Goal: Task Accomplishment & Management: Manage account settings

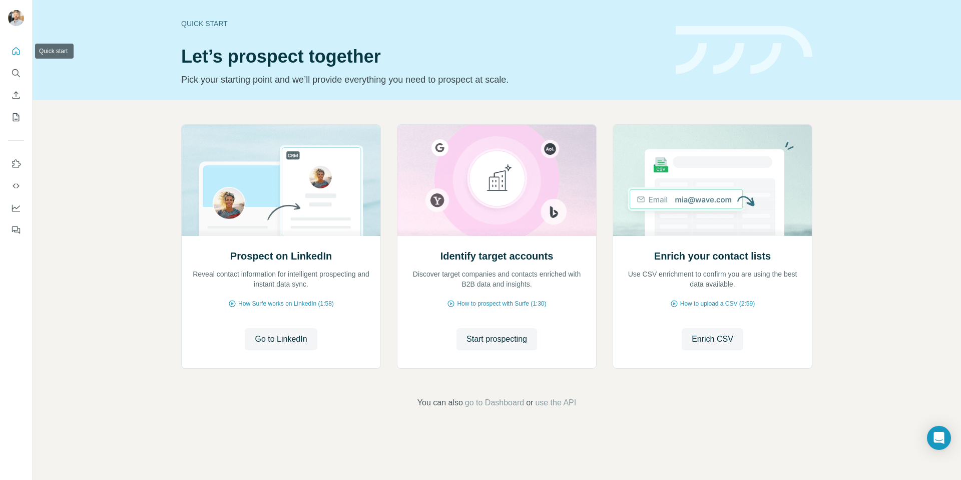
click at [23, 53] on button "Quick start" at bounding box center [16, 51] width 16 height 18
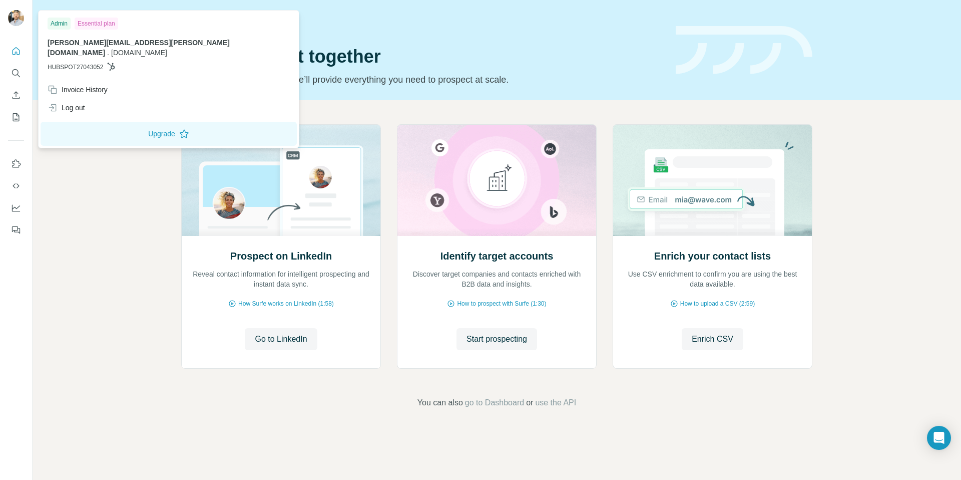
click at [15, 15] on img at bounding box center [16, 18] width 16 height 16
click at [14, 49] on icon "Quick start" at bounding box center [17, 51] width 8 height 8
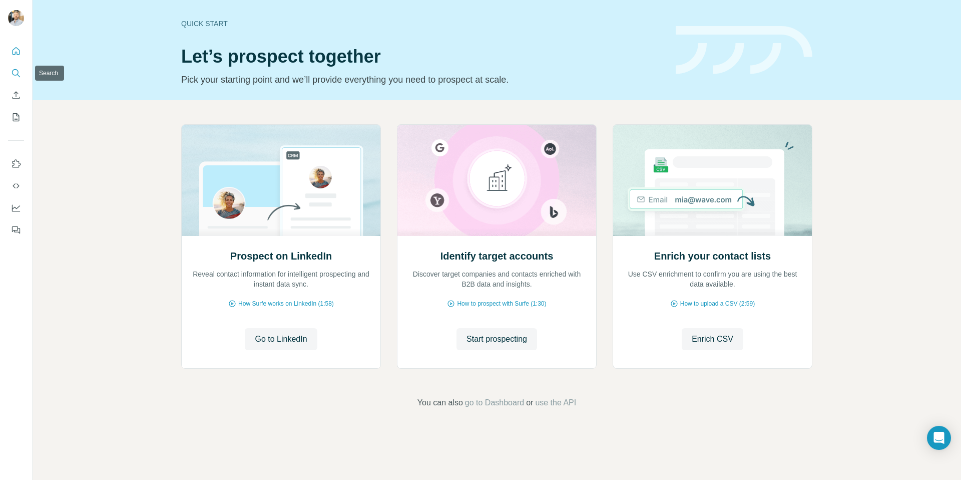
click at [15, 80] on button "Search" at bounding box center [16, 73] width 16 height 18
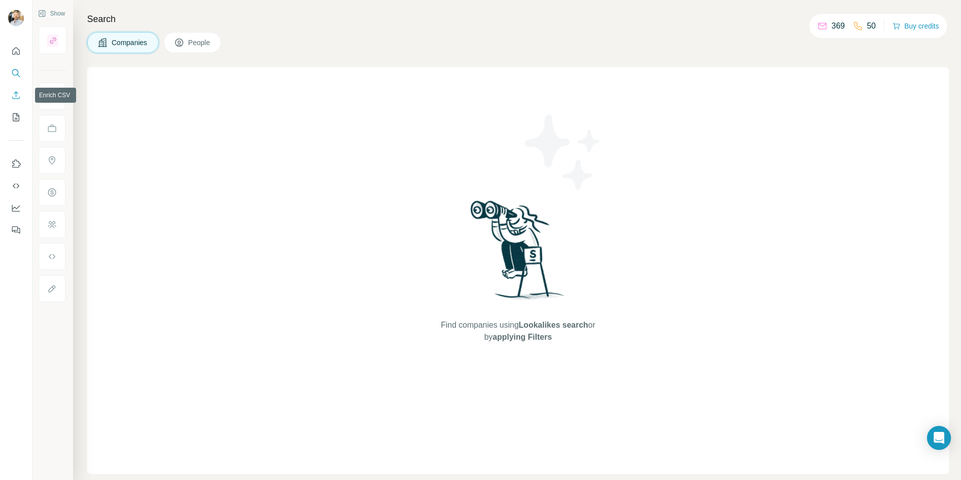
click at [14, 95] on icon "Enrich CSV" at bounding box center [16, 95] width 10 height 10
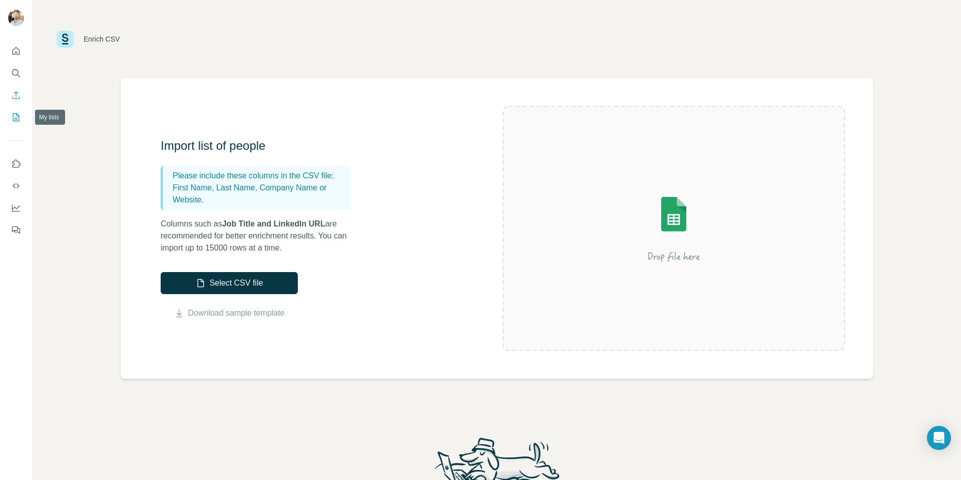
click at [16, 120] on icon "My lists" at bounding box center [16, 117] width 10 height 10
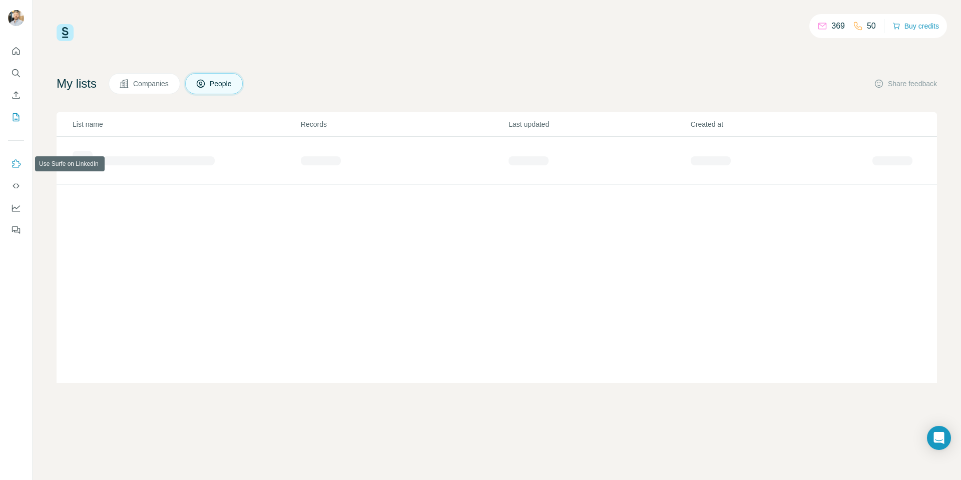
click at [15, 155] on button "Use Surfe on LinkedIn" at bounding box center [16, 164] width 16 height 18
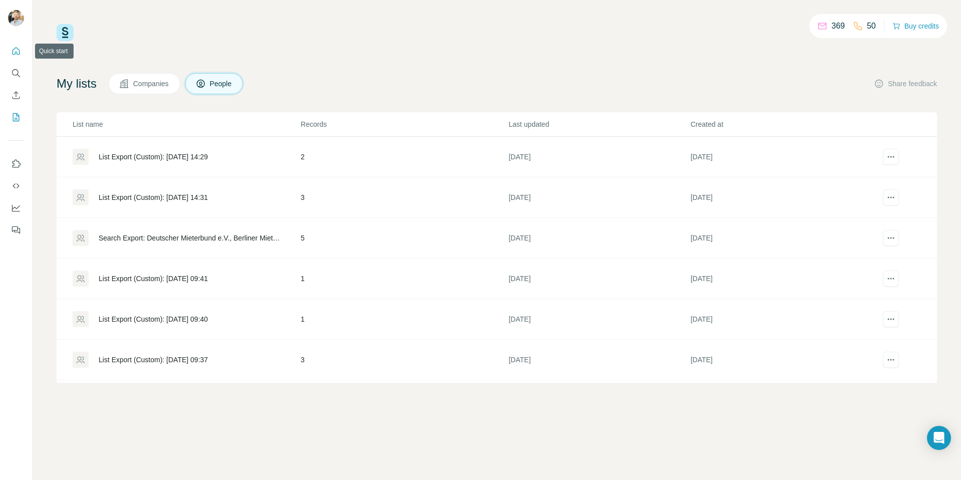
click at [15, 51] on icon "Quick start" at bounding box center [16, 51] width 10 height 10
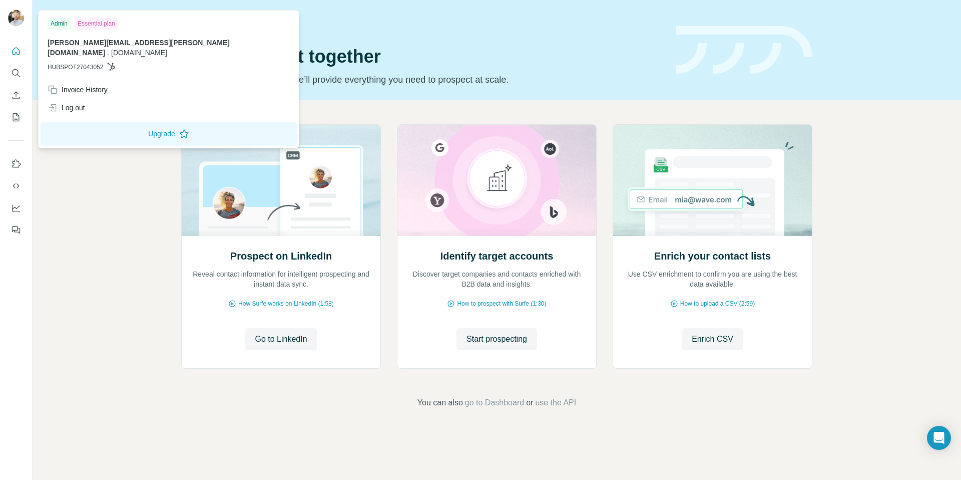
click at [15, 17] on img at bounding box center [16, 18] width 16 height 16
click at [97, 24] on div "Essential plan" at bounding box center [97, 24] width 44 height 12
click at [135, 122] on button "Upgrade" at bounding box center [169, 134] width 256 height 24
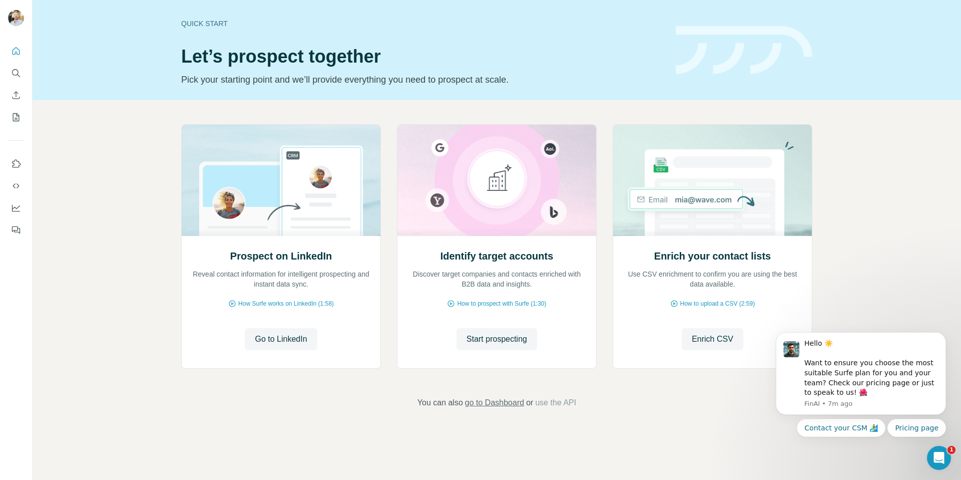
click at [499, 400] on span "go to Dashboard" at bounding box center [494, 403] width 59 height 12
